Goal: Ask a question

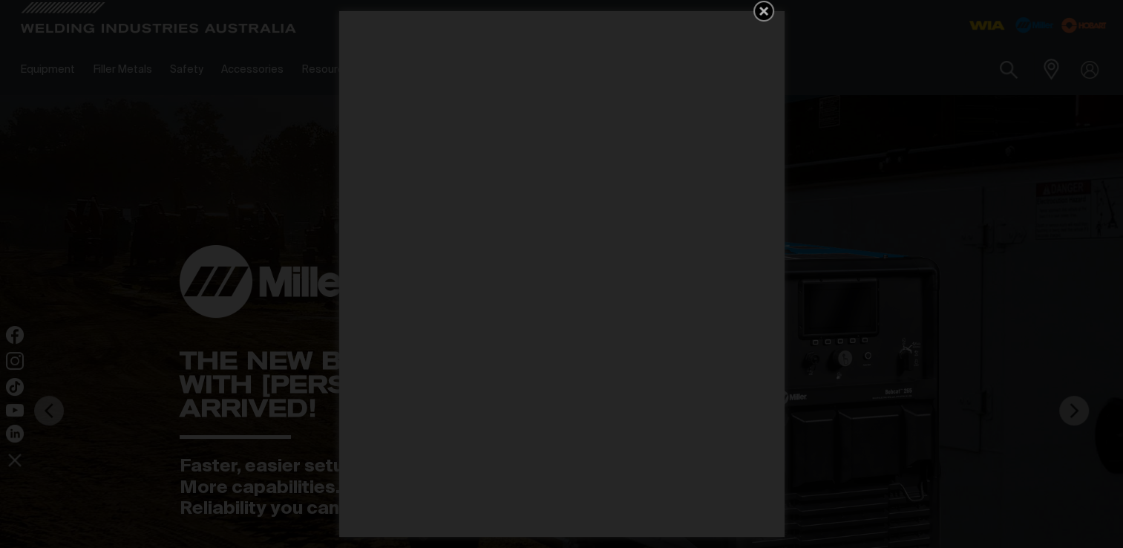
click at [765, 10] on icon "Get 5 WIA Welding Guides Free!" at bounding box center [764, 11] width 18 height 18
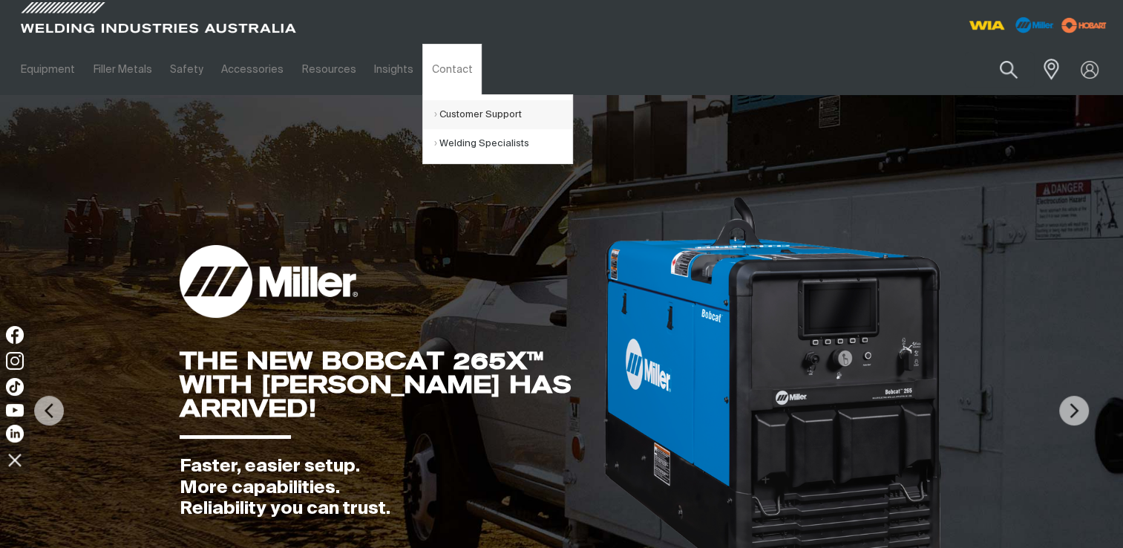
click at [470, 109] on link "Customer Support" at bounding box center [503, 114] width 138 height 29
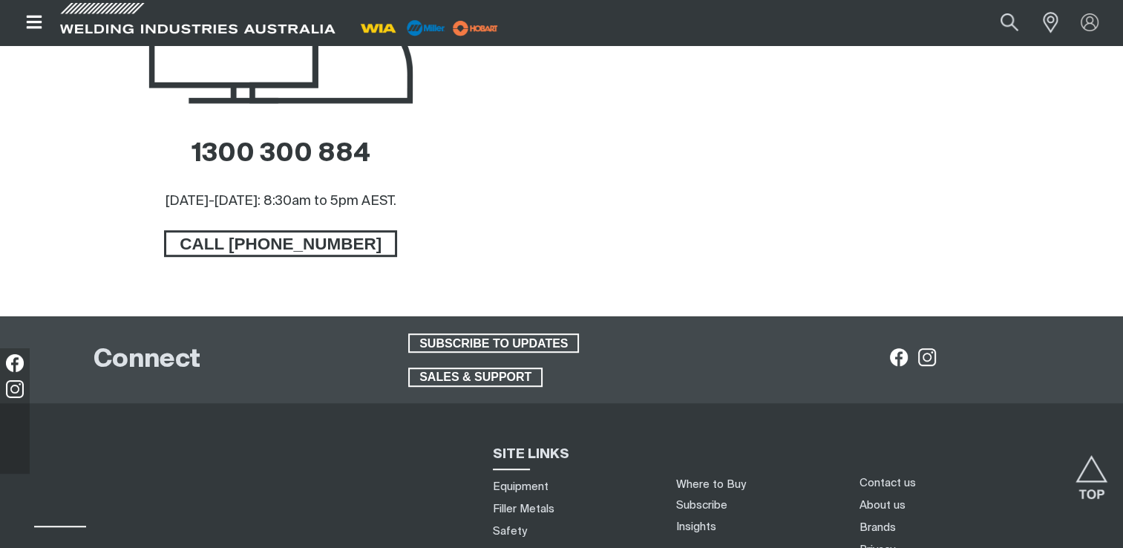
scroll to position [890, 0]
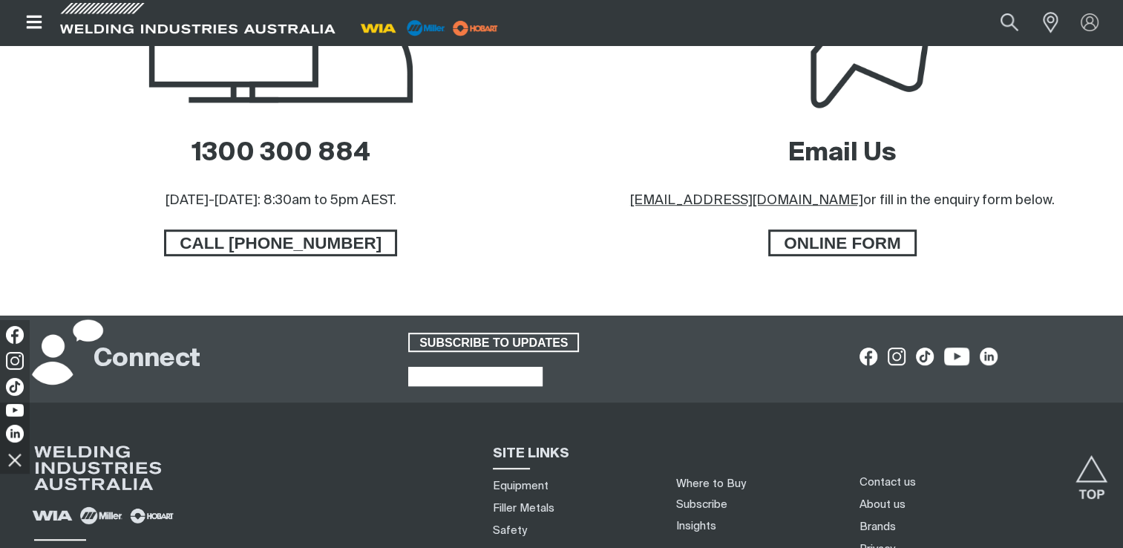
click at [509, 368] on span "SALES & SUPPORT" at bounding box center [475, 376] width 131 height 19
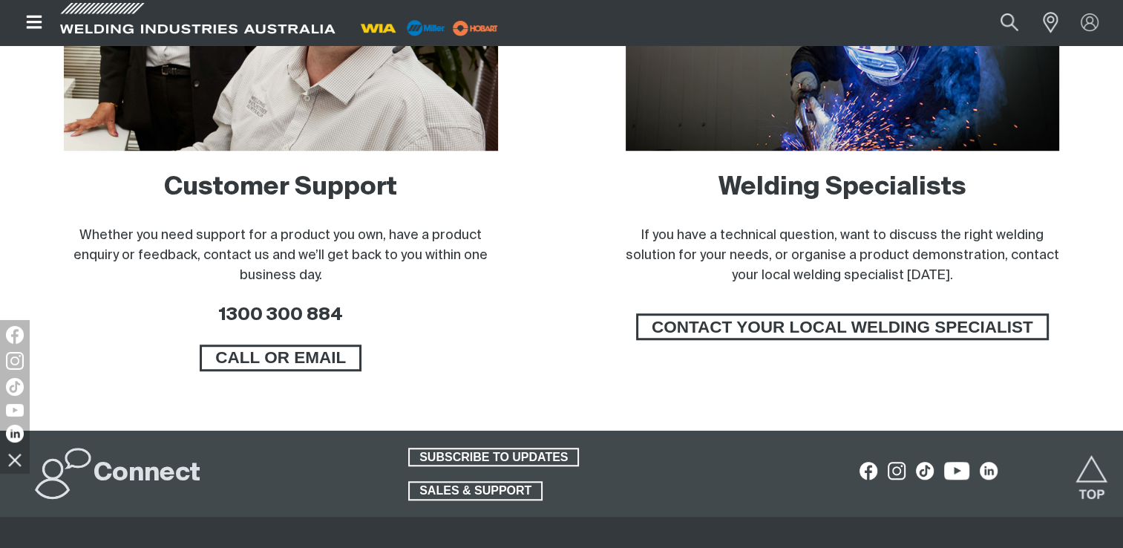
scroll to position [1113, 0]
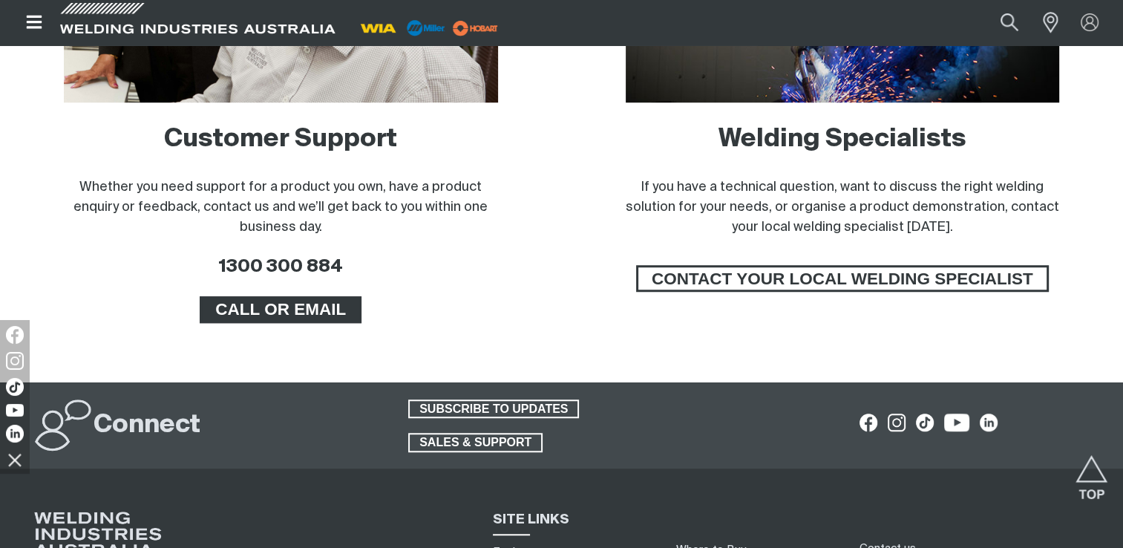
click at [334, 315] on span "CALL OR EMAIL" at bounding box center [280, 309] width 157 height 27
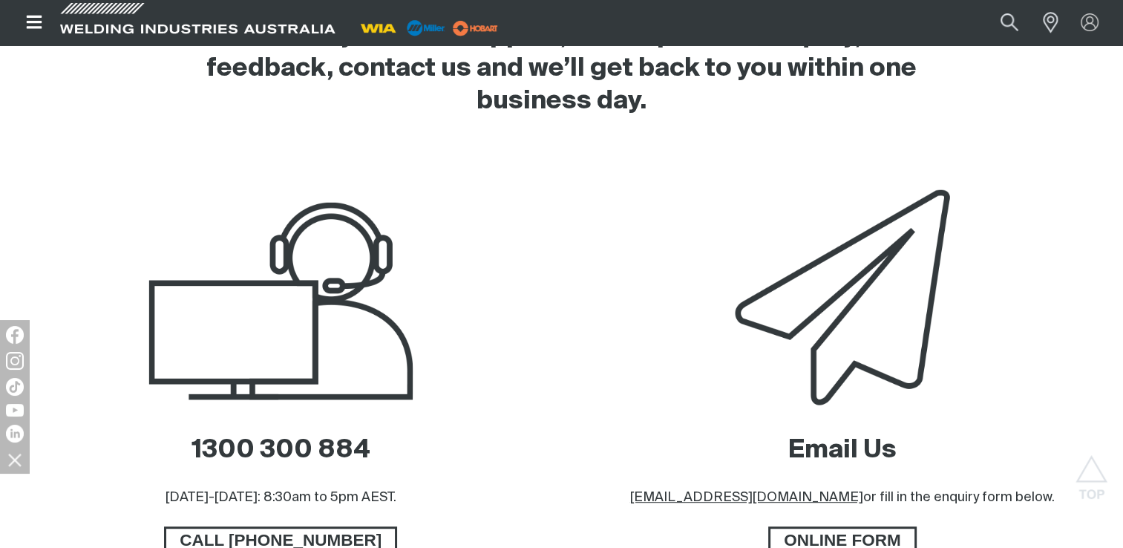
scroll to position [816, 0]
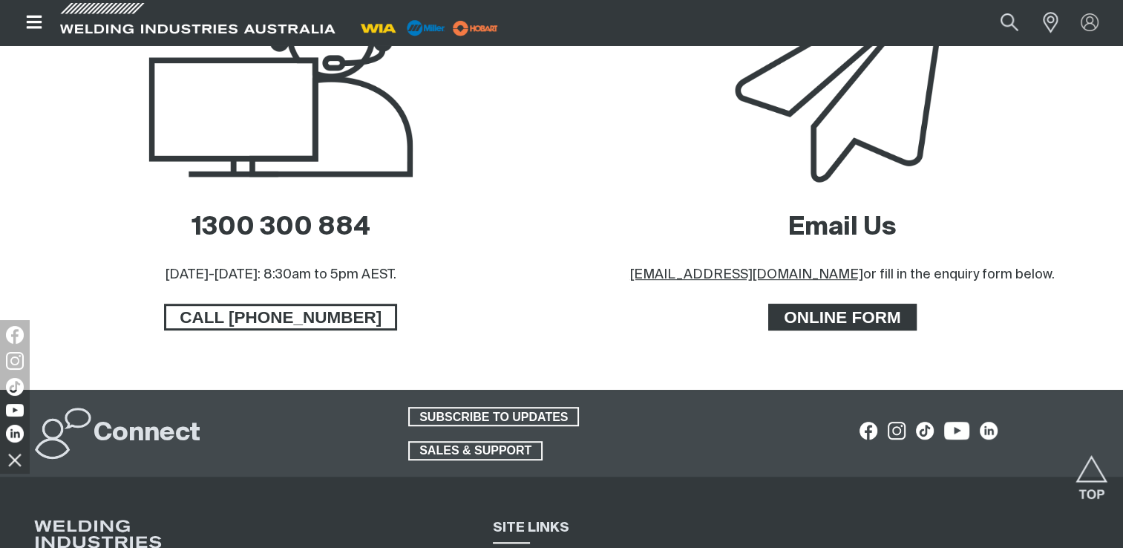
click at [810, 322] on span "ONLINE FORM" at bounding box center [842, 316] width 144 height 27
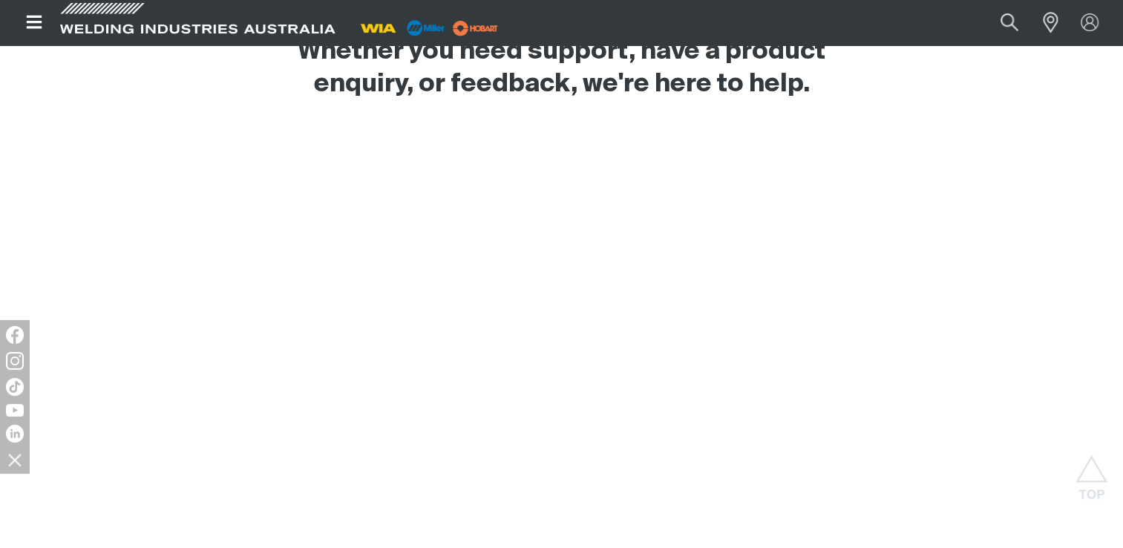
scroll to position [519, 0]
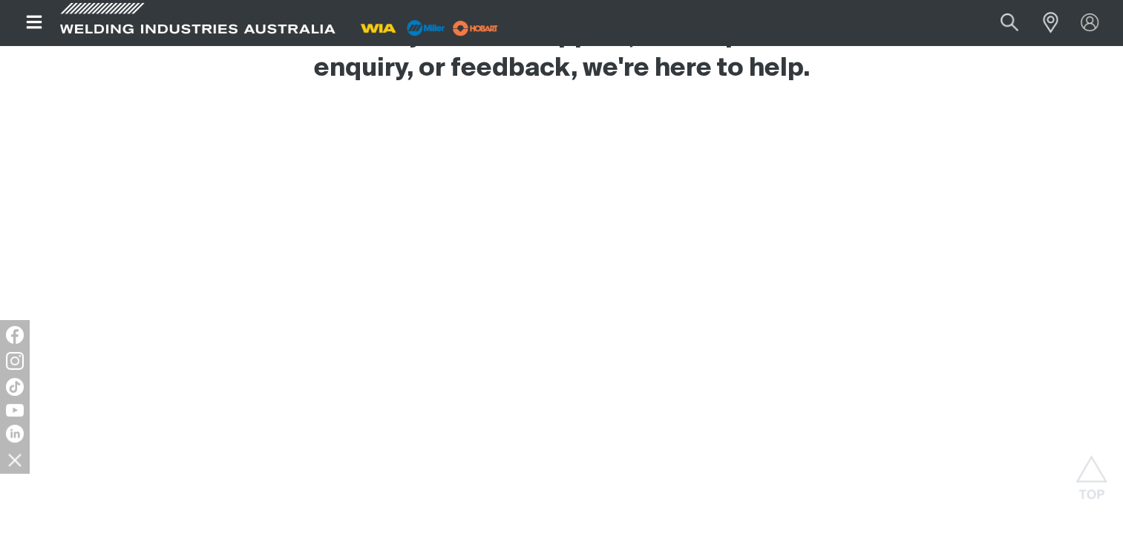
click at [143, 349] on div "<script src="//[DOMAIN_NAME][URL][DOMAIN_NAME]"></script>" at bounding box center [561, 502] width 1099 height 748
click at [198, 342] on div "<script src="//[DOMAIN_NAME][URL][DOMAIN_NAME]"></script>" at bounding box center [561, 502] width 1099 height 748
